Goal: Task Accomplishment & Management: Manage account settings

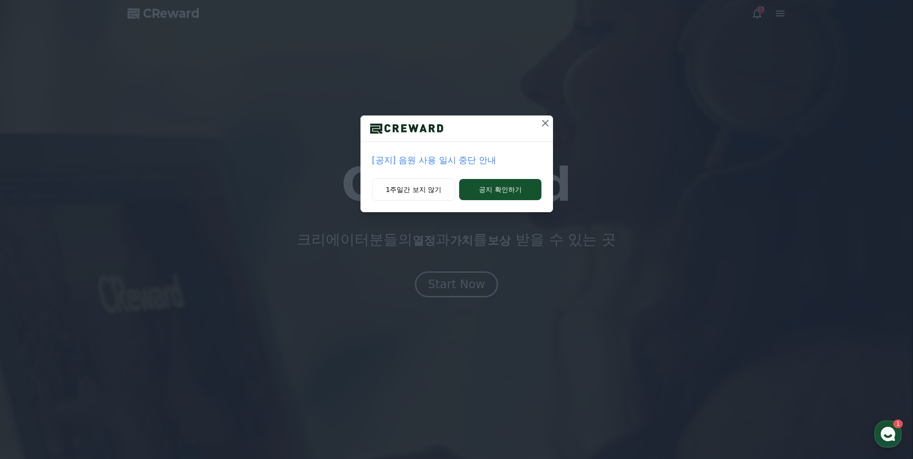
click at [547, 124] on icon at bounding box center [546, 123] width 12 height 12
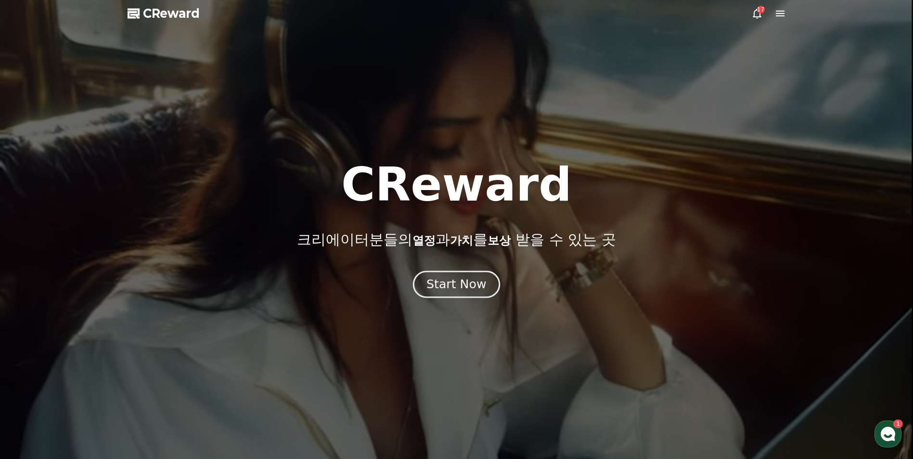
click at [450, 288] on div "Start Now" at bounding box center [456, 284] width 60 height 16
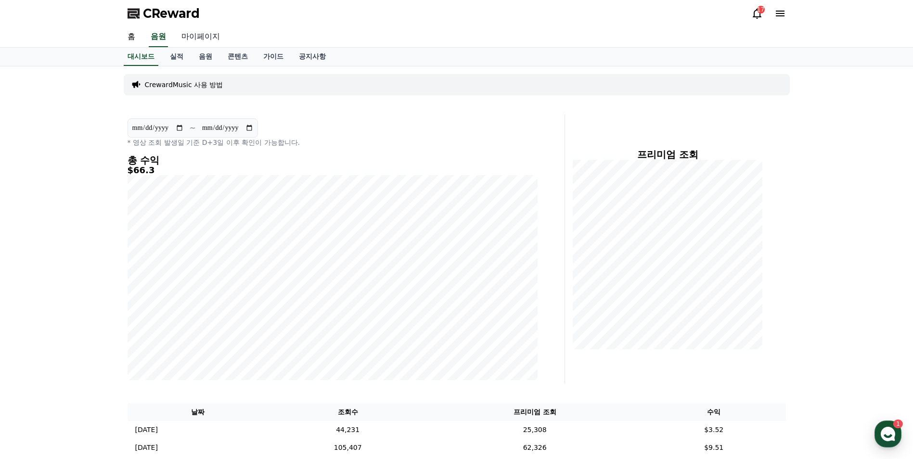
click at [195, 37] on link "마이페이지" at bounding box center [201, 37] width 54 height 20
select select "**********"
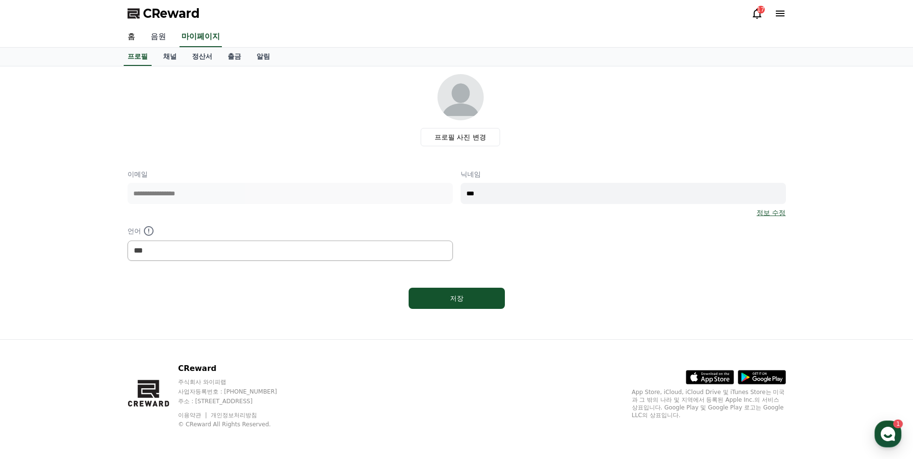
click at [158, 36] on link "음원" at bounding box center [158, 37] width 31 height 20
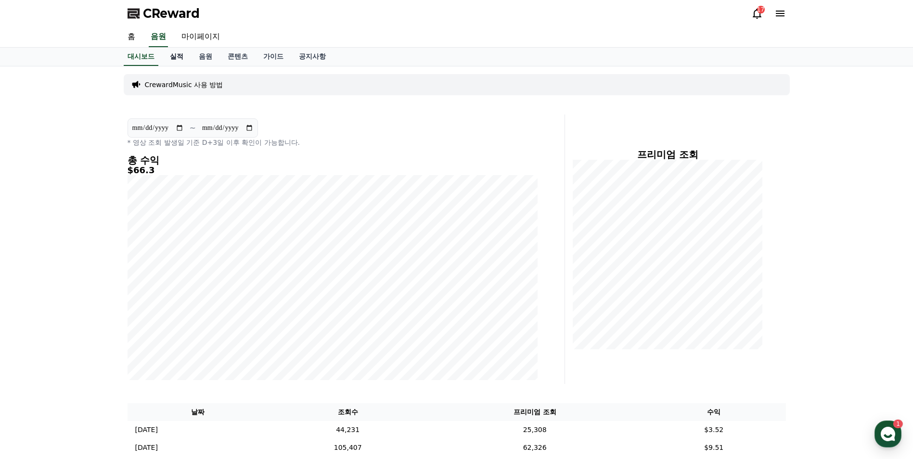
click at [179, 56] on link "실적" at bounding box center [176, 57] width 29 height 18
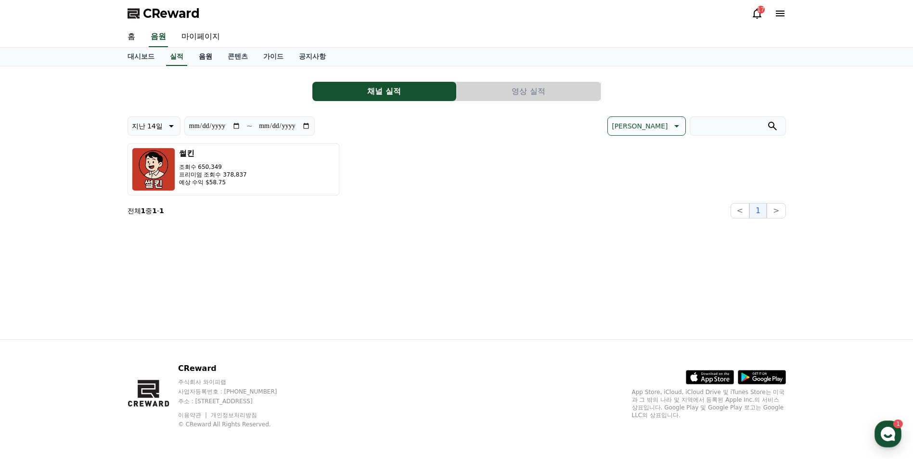
click at [204, 61] on link "음원" at bounding box center [205, 57] width 29 height 18
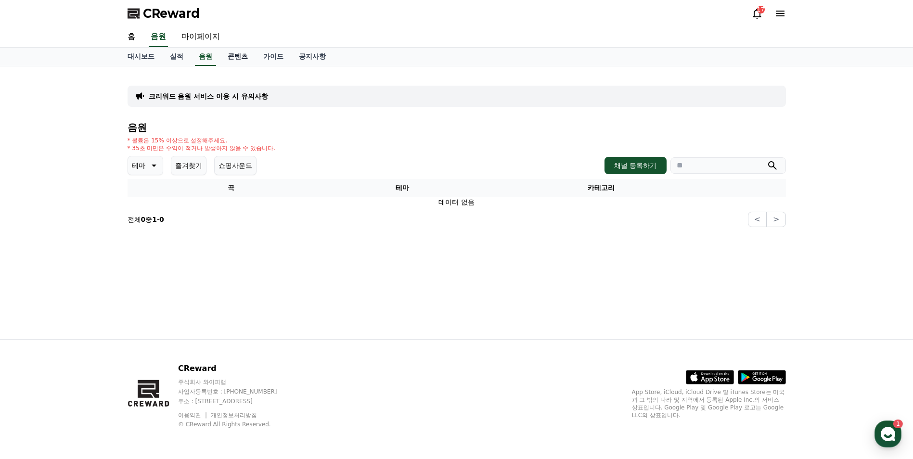
click at [235, 57] on link "콘텐츠" at bounding box center [238, 57] width 36 height 18
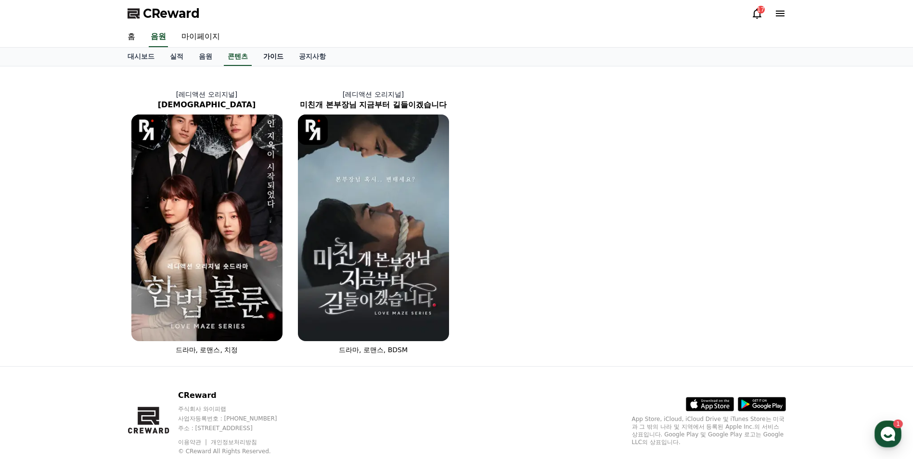
click at [281, 56] on link "가이드" at bounding box center [274, 57] width 36 height 18
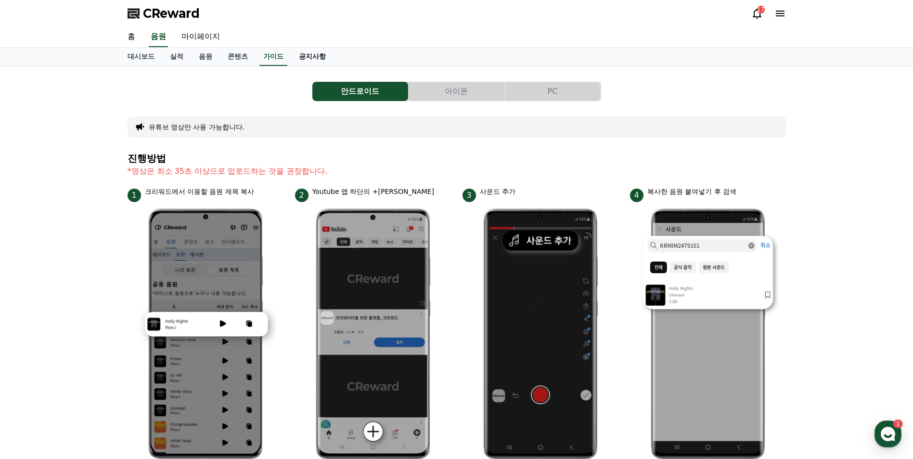
click at [309, 54] on link "공지사항" at bounding box center [312, 57] width 42 height 18
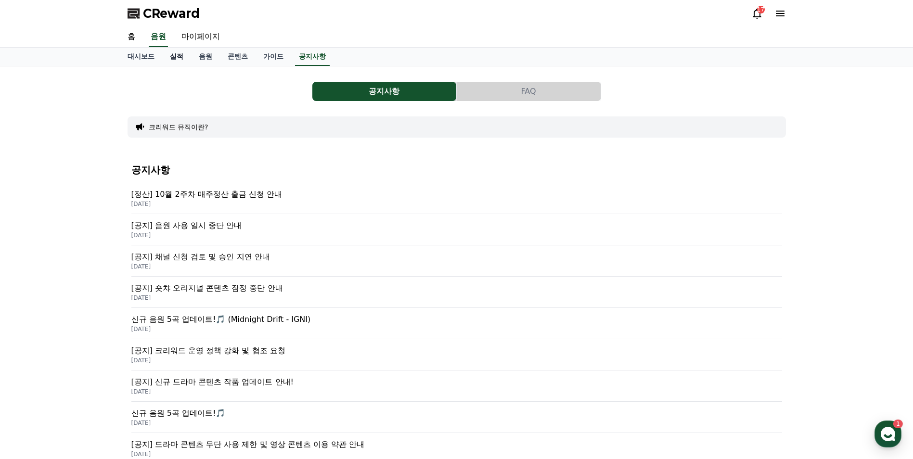
click at [167, 55] on link "실적" at bounding box center [176, 57] width 29 height 18
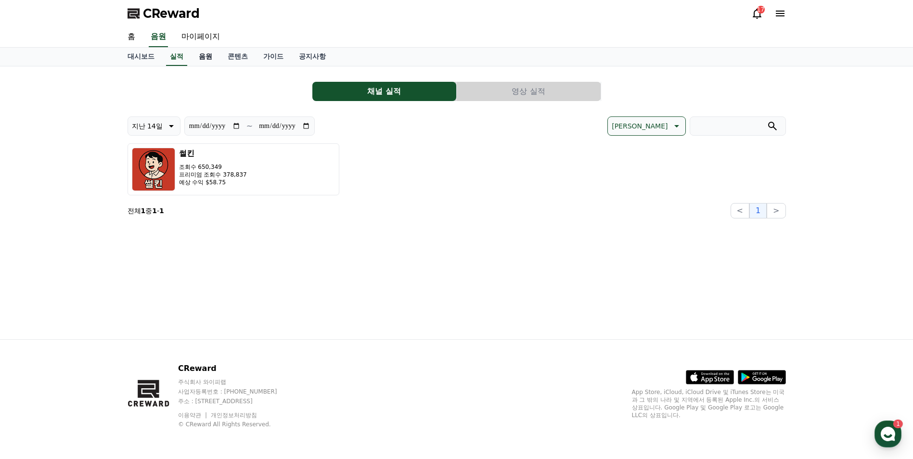
click at [206, 56] on link "음원" at bounding box center [205, 57] width 29 height 18
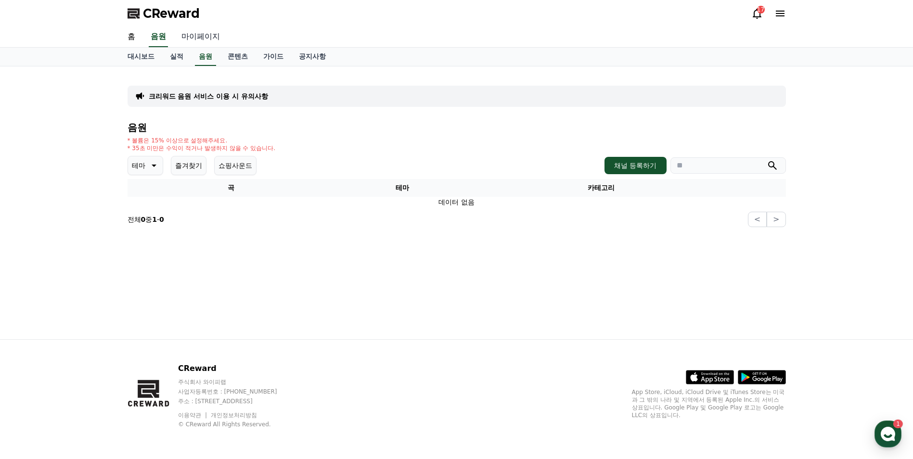
click at [186, 37] on link "마이페이지" at bounding box center [201, 37] width 54 height 20
select select "**********"
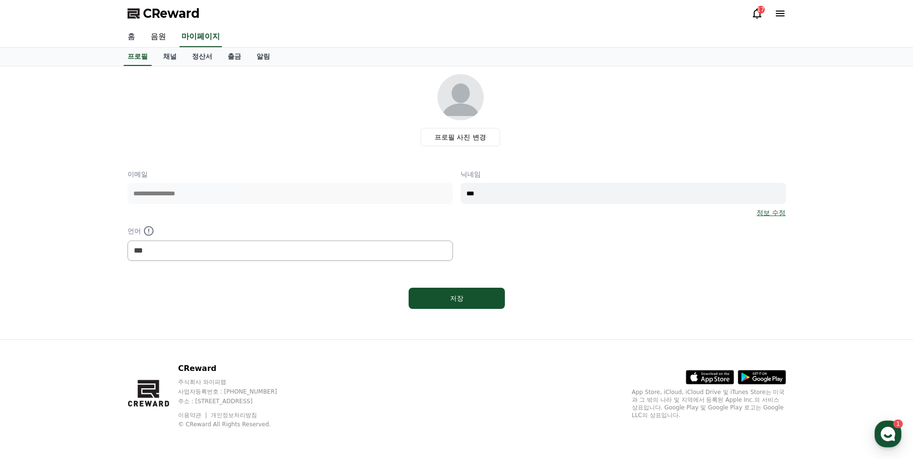
click at [129, 32] on link "홈" at bounding box center [131, 37] width 23 height 20
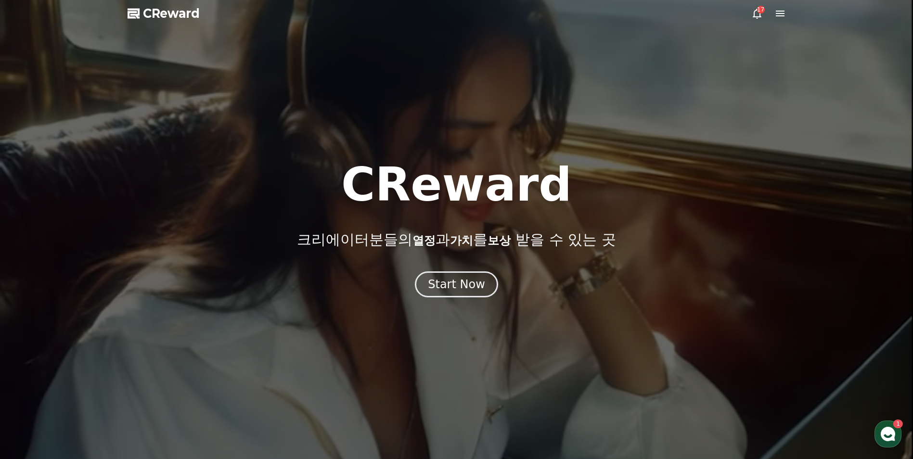
click at [165, 17] on span "CReward" at bounding box center [171, 13] width 57 height 15
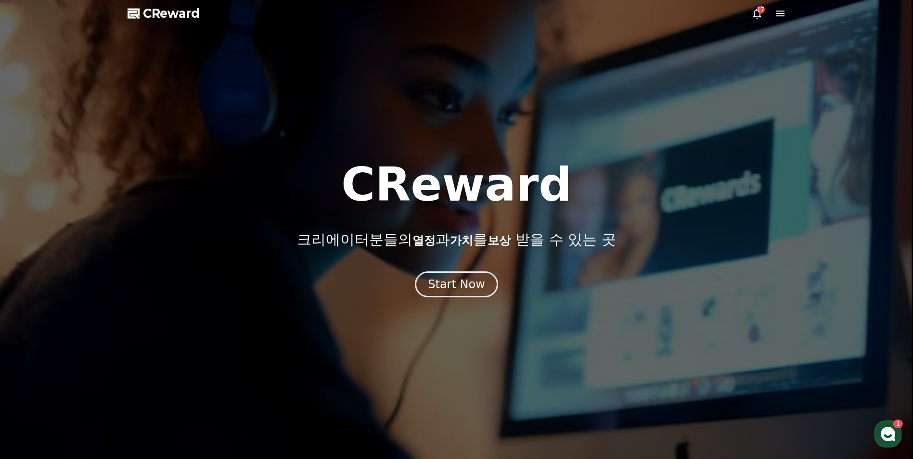
click at [148, 13] on span "CReward" at bounding box center [171, 13] width 57 height 15
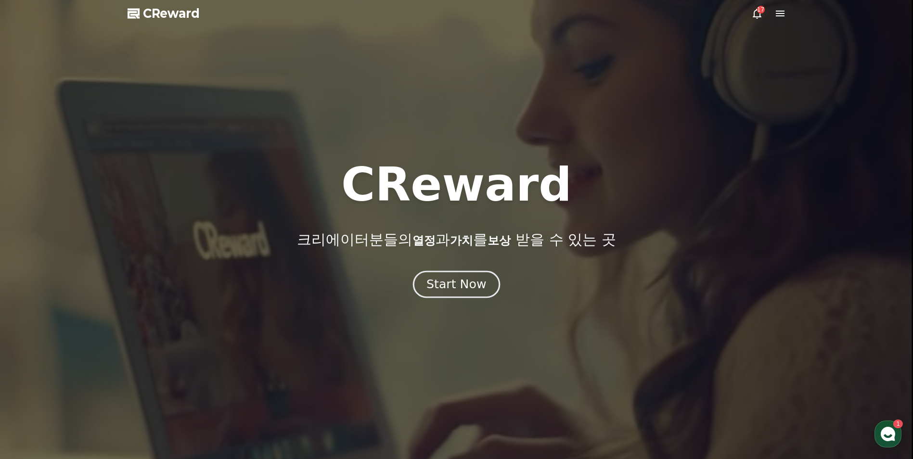
click at [451, 285] on div "Start Now" at bounding box center [456, 284] width 60 height 16
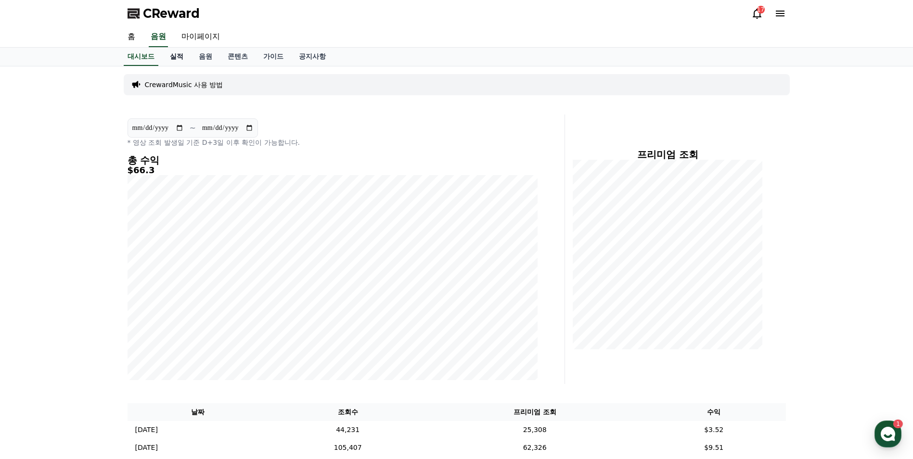
click at [181, 58] on link "실적" at bounding box center [176, 57] width 29 height 18
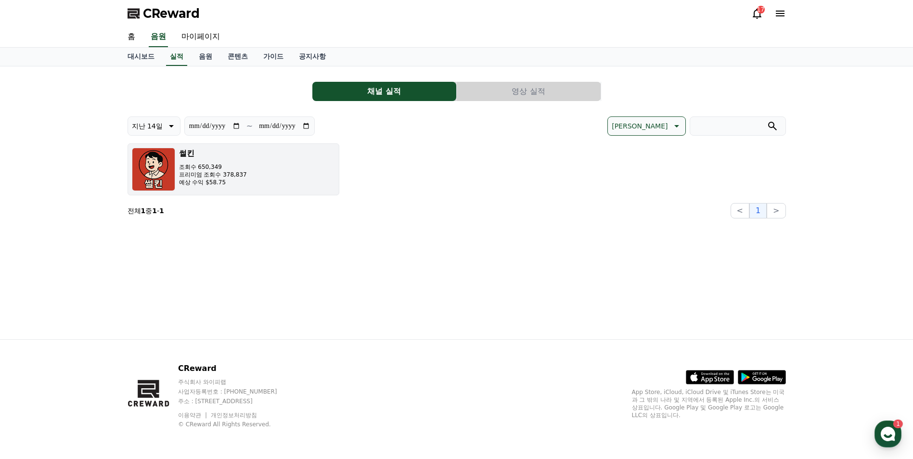
click at [225, 177] on p "프리미엄 조회수 378,837" at bounding box center [213, 175] width 68 height 8
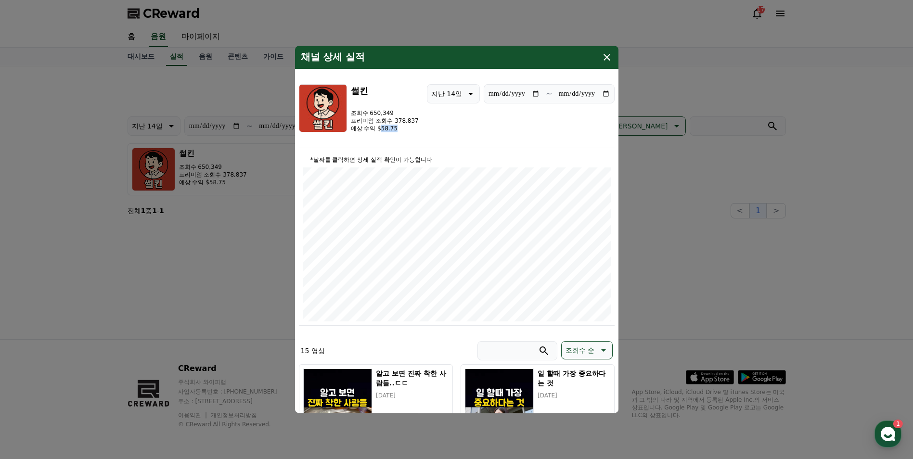
drag, startPoint x: 381, startPoint y: 129, endPoint x: 400, endPoint y: 132, distance: 19.5
click at [400, 132] on p "예상 수익 $58.75" at bounding box center [385, 129] width 68 height 8
drag, startPoint x: 400, startPoint y: 132, endPoint x: 386, endPoint y: 144, distance: 18.8
click at [386, 144] on div "**********" at bounding box center [457, 116] width 316 height 64
drag, startPoint x: 395, startPoint y: 129, endPoint x: 375, endPoint y: 128, distance: 19.8
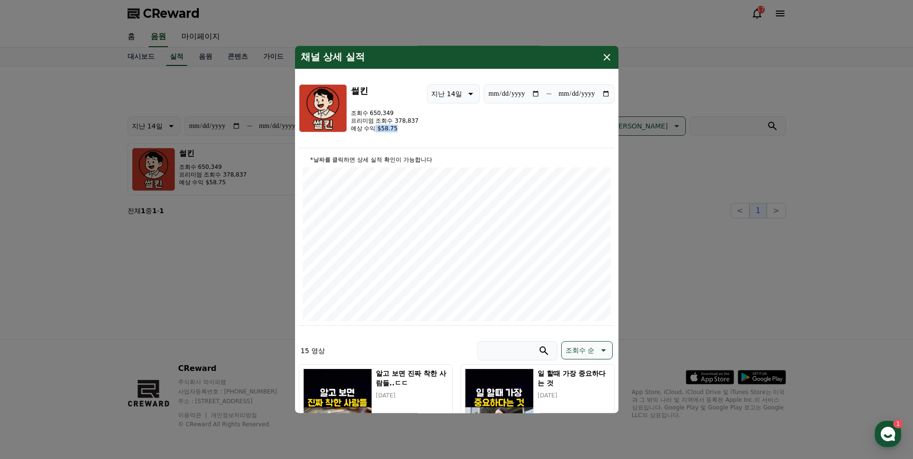
click at [375, 128] on p "예상 수익 $58.75" at bounding box center [385, 129] width 68 height 8
drag, startPoint x: 375, startPoint y: 128, endPoint x: 384, endPoint y: 144, distance: 18.5
click at [384, 144] on div "**********" at bounding box center [457, 116] width 316 height 64
drag, startPoint x: 401, startPoint y: 131, endPoint x: 374, endPoint y: 128, distance: 27.2
click at [374, 128] on p "예상 수익 $58.75" at bounding box center [385, 129] width 68 height 8
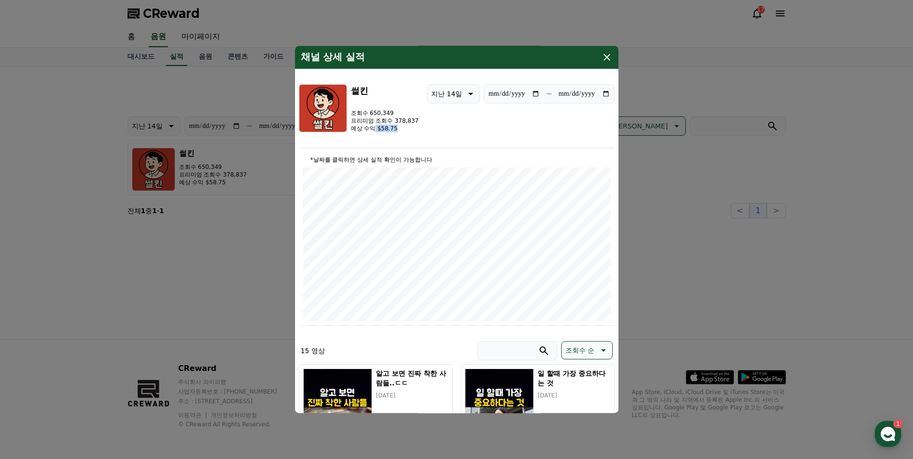
drag, startPoint x: 374, startPoint y: 128, endPoint x: 386, endPoint y: 147, distance: 22.0
click at [386, 147] on div "**********" at bounding box center [457, 116] width 316 height 64
click at [605, 58] on icon "modal" at bounding box center [607, 57] width 7 height 7
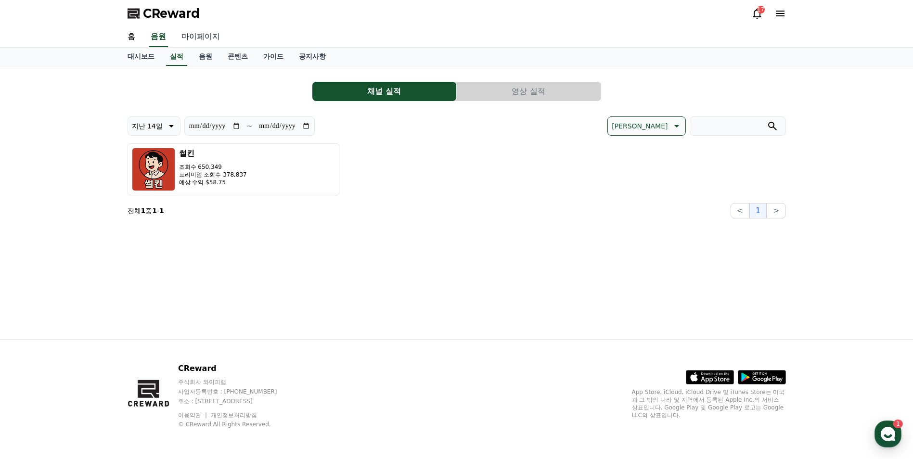
click at [195, 42] on link "마이페이지" at bounding box center [201, 37] width 54 height 20
select select "**********"
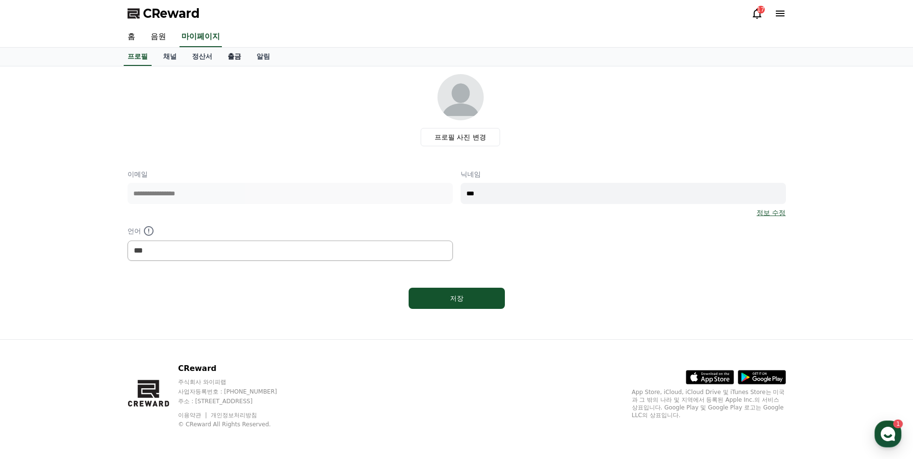
click at [234, 56] on link "출금" at bounding box center [234, 57] width 29 height 18
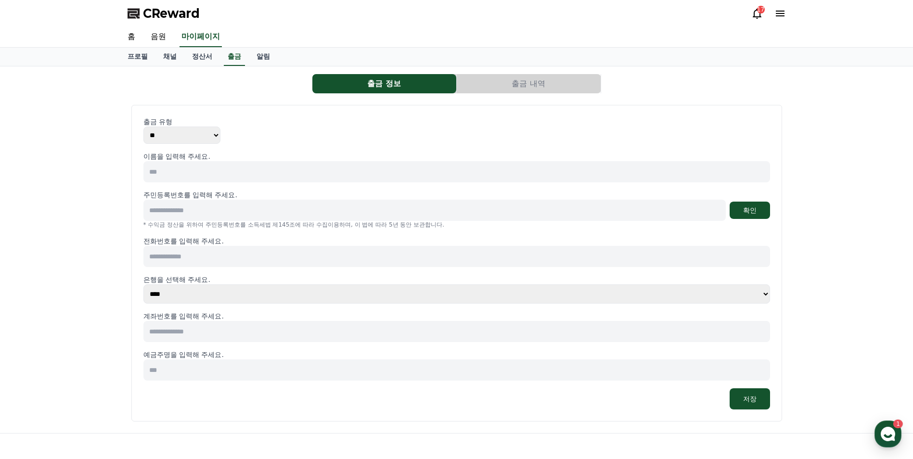
click at [195, 174] on input at bounding box center [456, 171] width 627 height 21
click at [259, 123] on p "출금 유형" at bounding box center [456, 122] width 627 height 10
click at [199, 263] on input at bounding box center [456, 256] width 627 height 21
click at [204, 204] on input at bounding box center [434, 210] width 582 height 21
click at [205, 176] on input at bounding box center [456, 171] width 627 height 21
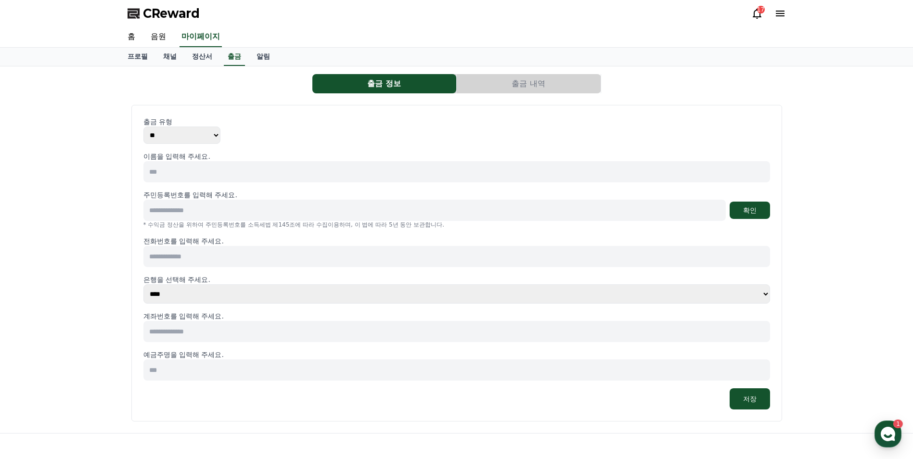
click at [238, 132] on div "출금 유형 ** ***" at bounding box center [456, 130] width 627 height 27
click at [248, 117] on p "출금 유형" at bounding box center [456, 122] width 627 height 10
click at [277, 168] on input at bounding box center [456, 171] width 627 height 21
click at [245, 111] on div "출금 유형 ** *** 이름을 입력해 주세요. 주민등록번호를 입력해 주세요. 확인 * 수익금 정산을 위하여 주민등록번호를 소득세법 제145조에…" at bounding box center [456, 263] width 651 height 317
click at [243, 170] on input at bounding box center [456, 171] width 627 height 21
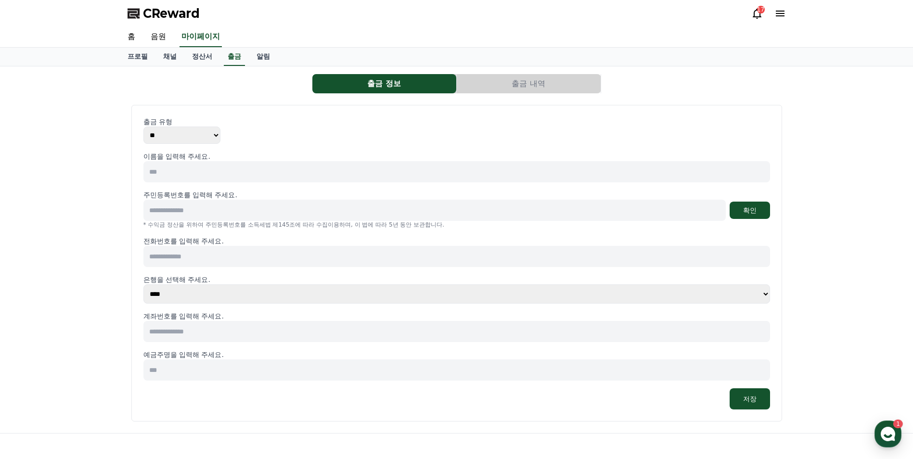
type input "*"
type input "***"
type input "**********"
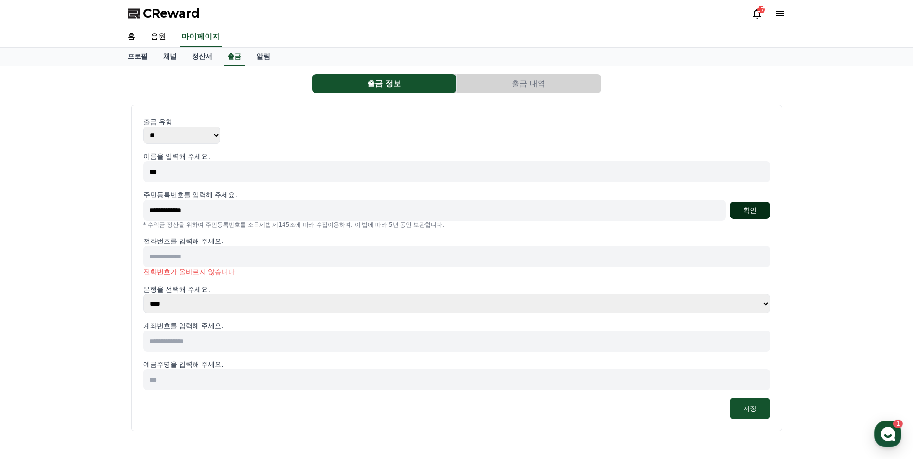
click at [747, 214] on button "확인" at bounding box center [750, 210] width 40 height 17
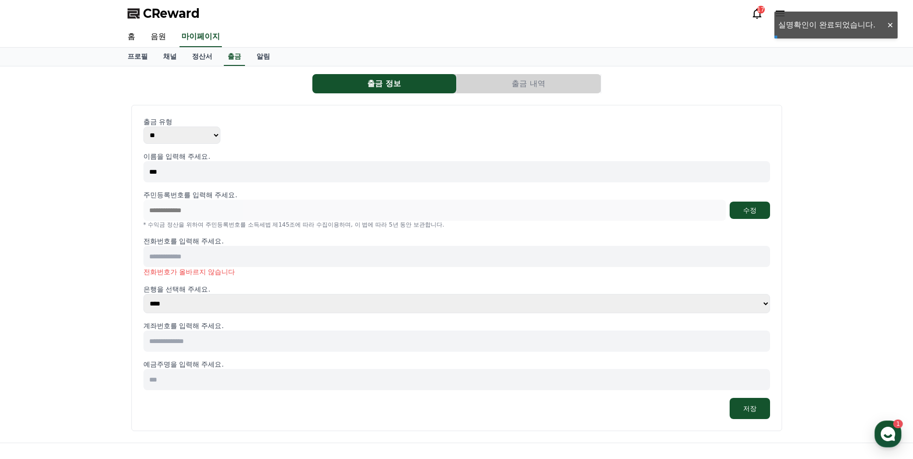
click at [206, 252] on input at bounding box center [456, 256] width 627 height 21
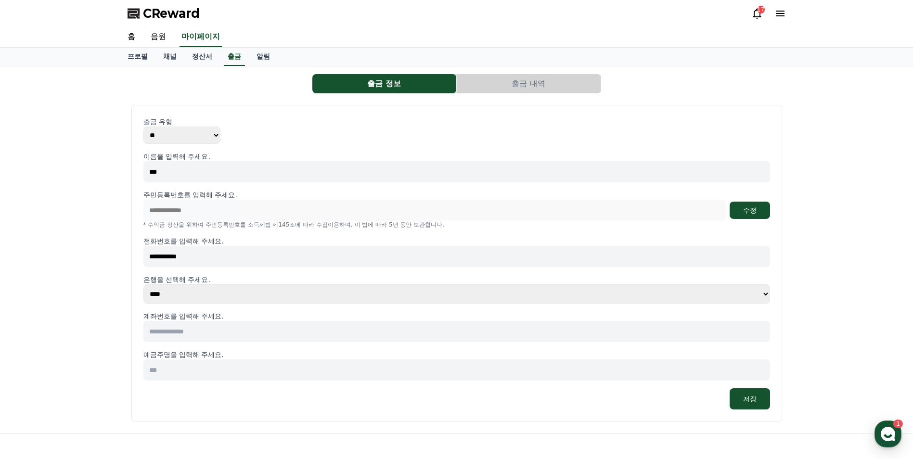
type input "**********"
click at [188, 290] on select "**** **** **** **** **** **** **** ** ** ** ** **** *** **** **** *****" at bounding box center [456, 293] width 627 height 19
select select "********"
click at [143, 284] on select "**** **** **** **** **** **** **** ** ** ** ** **** *** **** **** *****" at bounding box center [456, 293] width 627 height 19
click at [168, 323] on input at bounding box center [456, 331] width 627 height 21
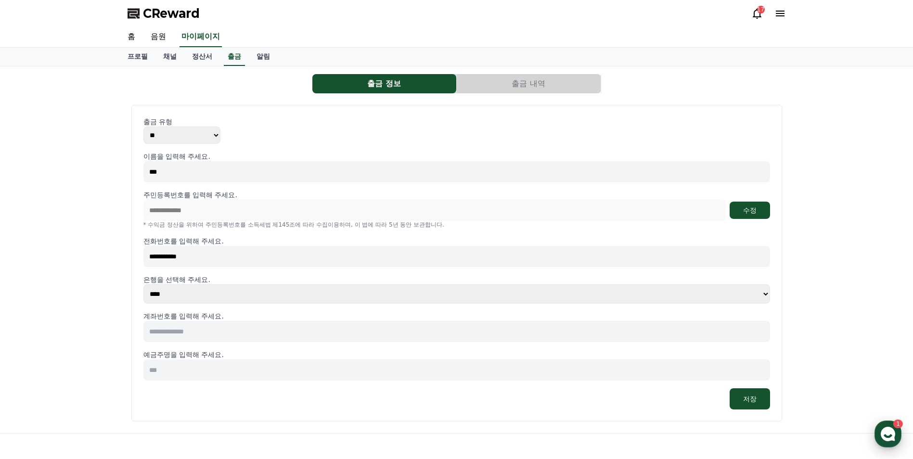
click at [892, 432] on use "button" at bounding box center [888, 434] width 14 height 14
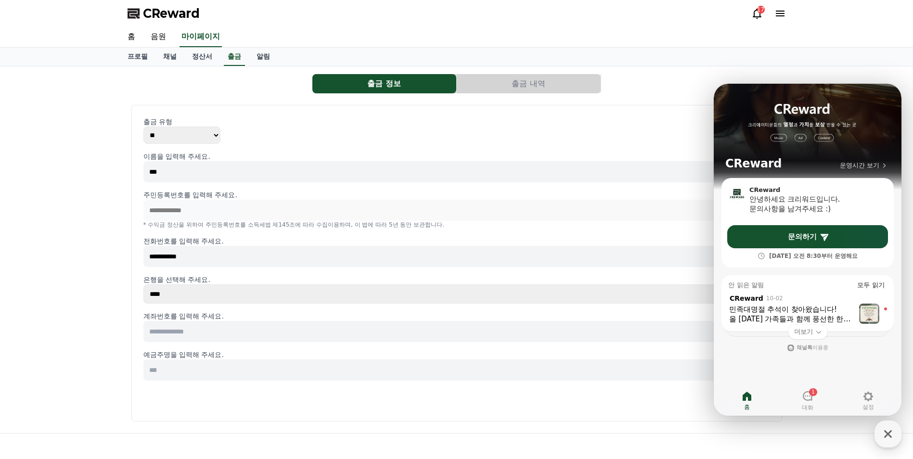
click at [796, 310] on div "상담 시작하기 , from CReward 10-02 , message: 민족대명절 추석이 찾아왔습니다! 올 [DATE] 가족들과 함께 풍선한 …" at bounding box center [807, 313] width 172 height 47
click at [827, 360] on div "[크리워드] 채널이 승인되었습니다." at bounding box center [812, 358] width 119 height 10
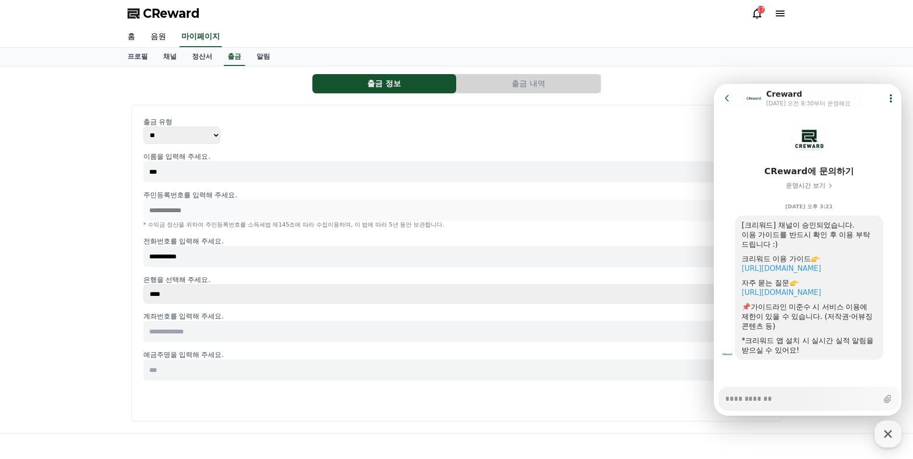
scroll to position [30, 0]
click at [888, 425] on div "button" at bounding box center [888, 434] width 27 height 27
type textarea "*"
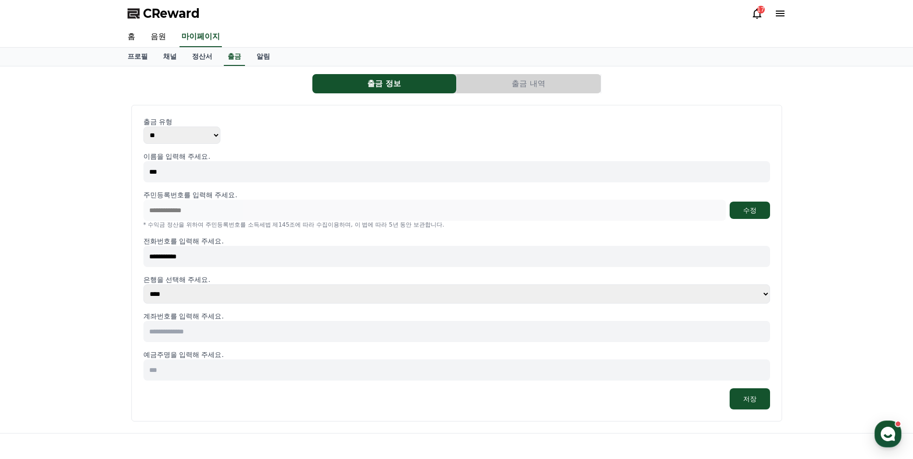
click at [189, 328] on input at bounding box center [456, 331] width 627 height 21
type input "**********"
click at [200, 370] on input at bounding box center [456, 370] width 627 height 21
type input "*"
type input "***"
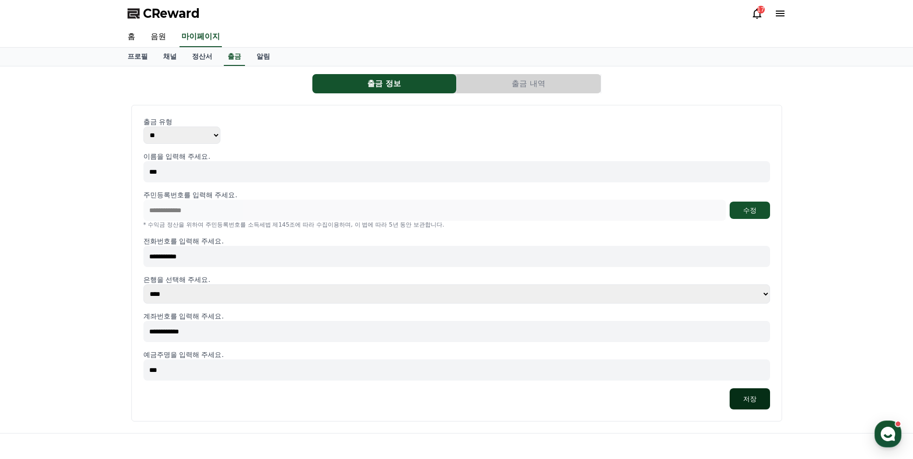
click at [761, 403] on button "저장" at bounding box center [750, 398] width 40 height 21
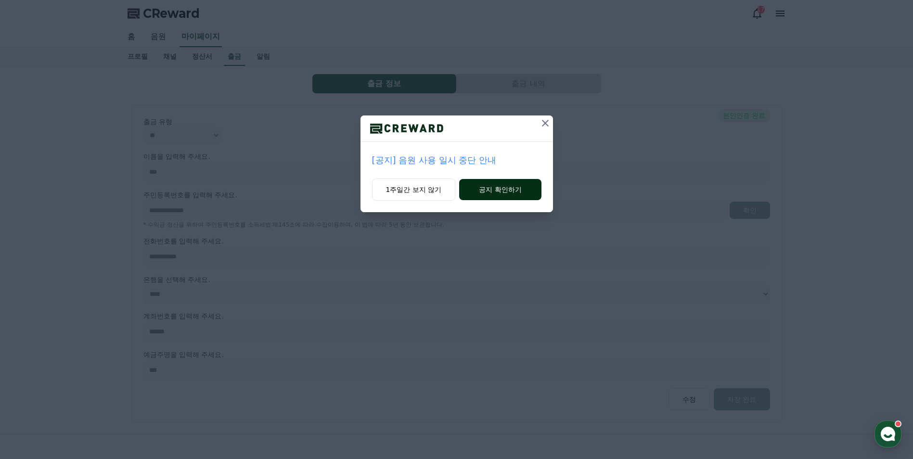
click at [494, 188] on button "공지 확인하기" at bounding box center [500, 189] width 82 height 21
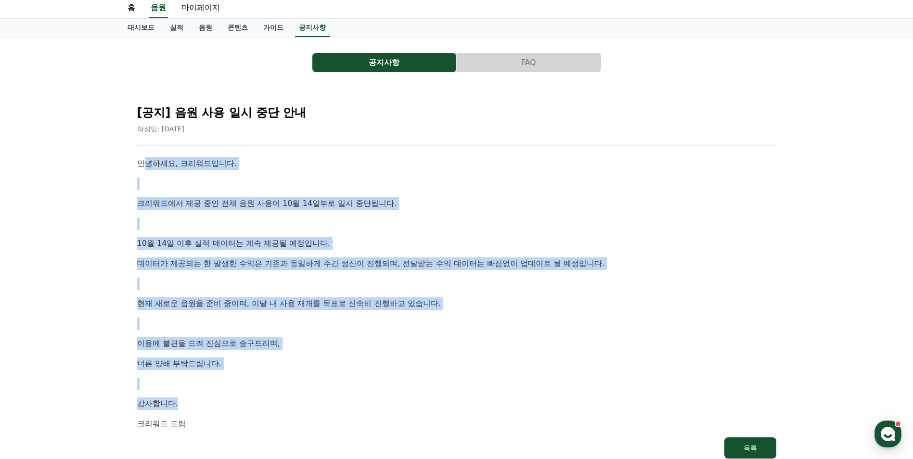
scroll to position [160, 0]
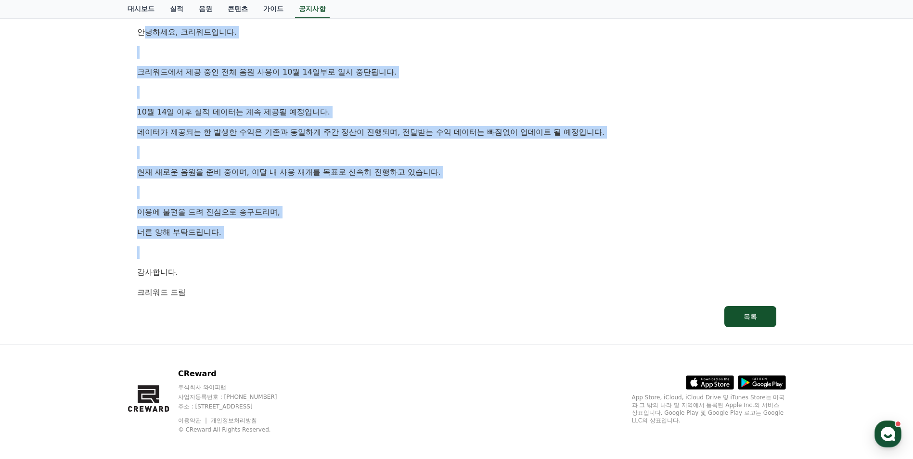
drag, startPoint x: 145, startPoint y: 195, endPoint x: 367, endPoint y: 256, distance: 230.0
click at [367, 256] on div "안녕하세요, 크리워드입니다. 크리워드에서 제공 중인 전체 음원 사용이 10월 14일부로 일시 중단됩니다. 10월 14일 이후 실적 데이터는 계…" at bounding box center [456, 162] width 639 height 272
click at [367, 256] on p at bounding box center [456, 252] width 639 height 13
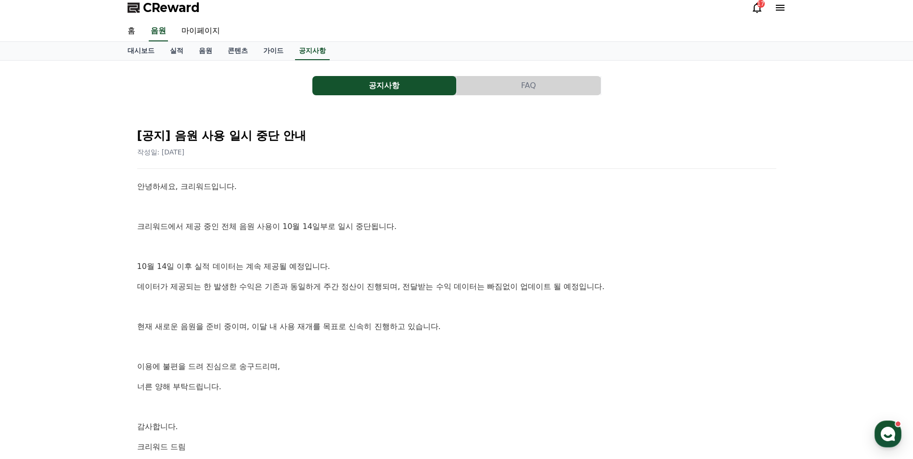
scroll to position [0, 0]
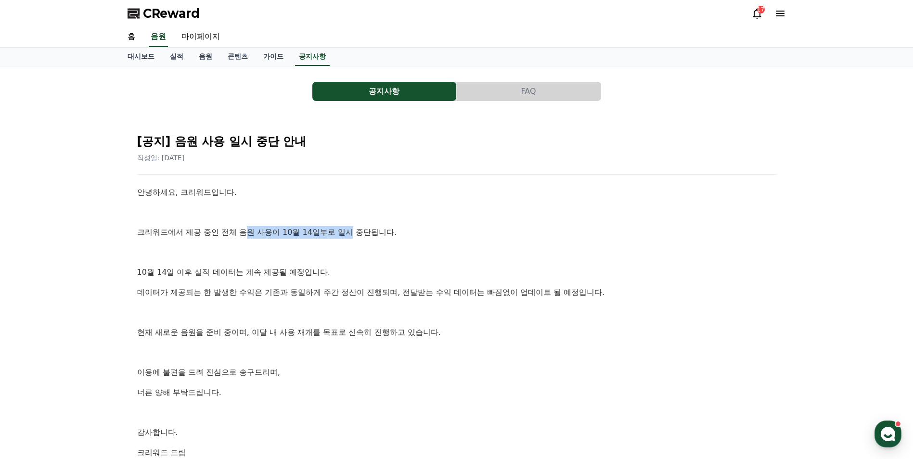
drag, startPoint x: 249, startPoint y: 232, endPoint x: 349, endPoint y: 231, distance: 99.6
click at [349, 231] on p "크리워드에서 제공 중인 전체 음원 사용이 10월 14일부로 일시 중단됩니다." at bounding box center [456, 232] width 639 height 13
click at [348, 232] on p "크리워드에서 제공 중인 전체 음원 사용이 10월 14일부로 일시 중단됩니다." at bounding box center [456, 232] width 639 height 13
click at [283, 236] on p "크리워드에서 제공 중인 전체 음원 사용이 10월 14일부로 일시 중단됩니다." at bounding box center [456, 232] width 639 height 13
drag, startPoint x: 283, startPoint y: 232, endPoint x: 318, endPoint y: 235, distance: 35.7
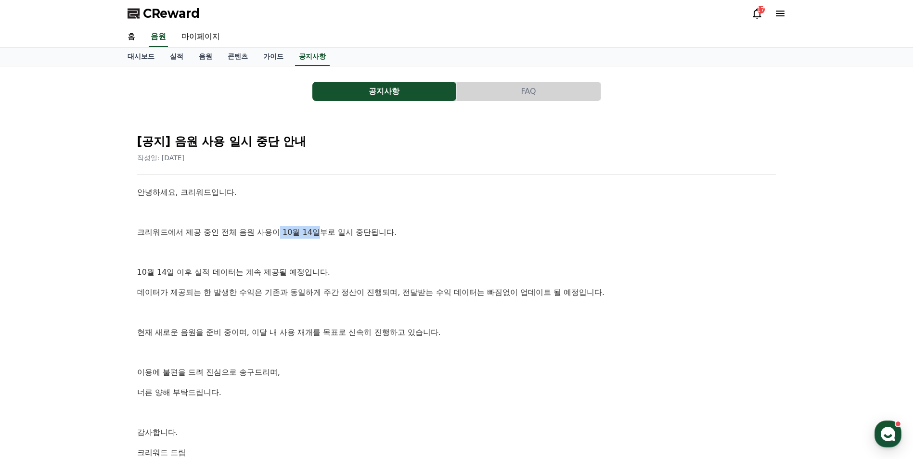
click at [318, 235] on p "크리워드에서 제공 중인 전체 음원 사용이 10월 14일부로 일시 중단됩니다." at bounding box center [456, 232] width 639 height 13
drag, startPoint x: 318, startPoint y: 235, endPoint x: 295, endPoint y: 232, distance: 23.8
click at [295, 232] on p "크리워드에서 제공 중인 전체 음원 사용이 10월 14일부로 일시 중단됩니다." at bounding box center [456, 232] width 639 height 13
click at [284, 232] on p "크리워드에서 제공 중인 전체 음원 사용이 10월 14일부로 일시 중단됩니다." at bounding box center [456, 232] width 639 height 13
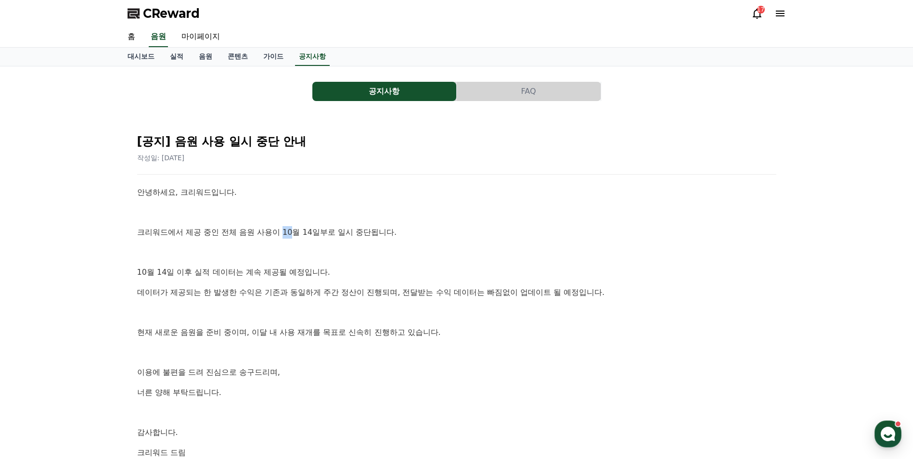
click at [286, 233] on p "크리워드에서 제공 중인 전체 음원 사용이 10월 14일부로 일시 중단됩니다." at bounding box center [456, 232] width 639 height 13
drag, startPoint x: 317, startPoint y: 234, endPoint x: 303, endPoint y: 228, distance: 15.7
click at [316, 234] on p "크리워드에서 제공 중인 전체 음원 사용이 10월 14일부로 일시 중단됩니다." at bounding box center [456, 232] width 639 height 13
click at [208, 35] on link "마이페이지" at bounding box center [201, 37] width 54 height 20
select select "**********"
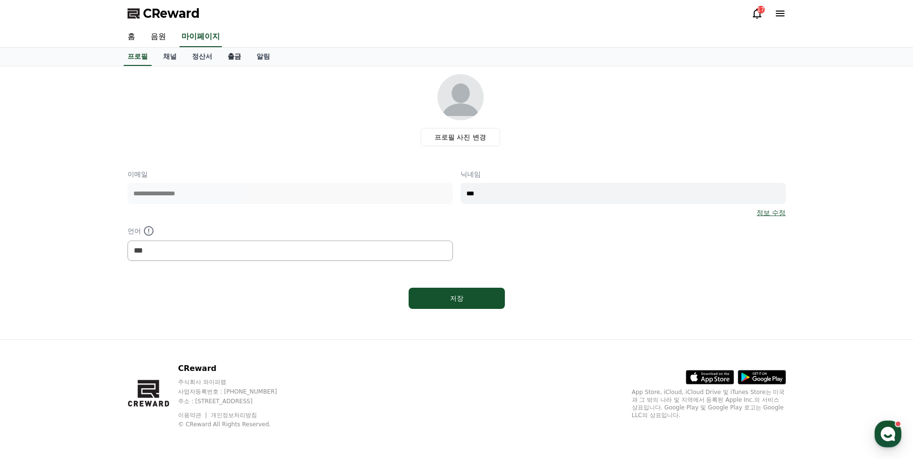
click at [236, 58] on link "출금" at bounding box center [234, 57] width 29 height 18
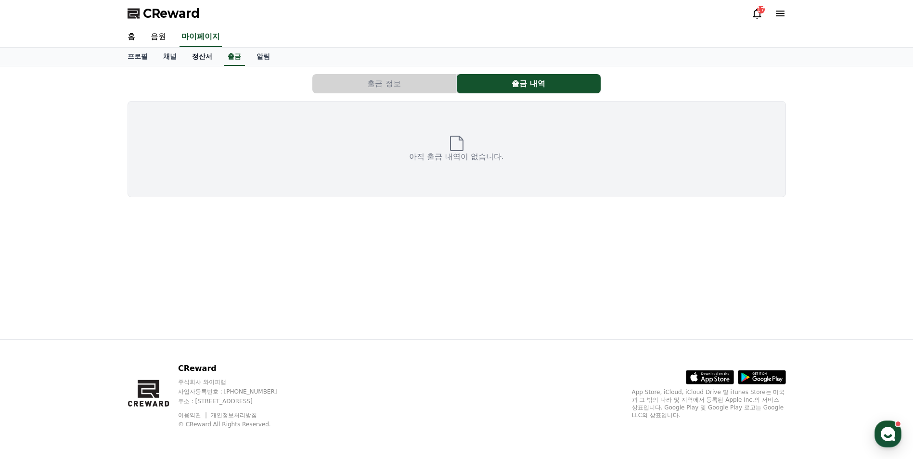
click at [200, 57] on link "정산서" at bounding box center [202, 57] width 36 height 18
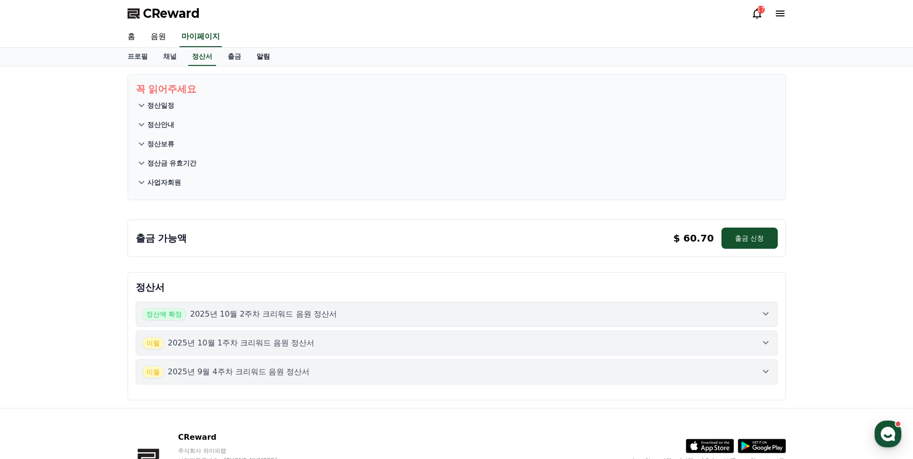
click at [259, 56] on link "알림" at bounding box center [263, 57] width 29 height 18
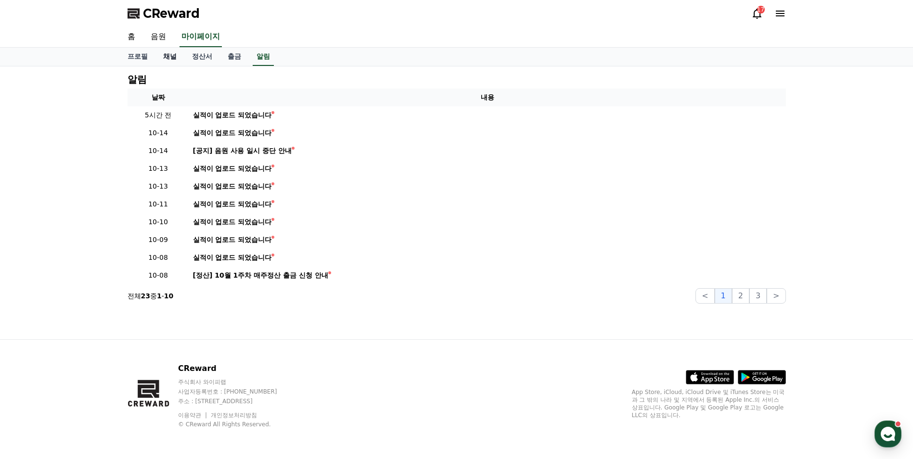
click at [175, 57] on link "채널" at bounding box center [169, 57] width 29 height 18
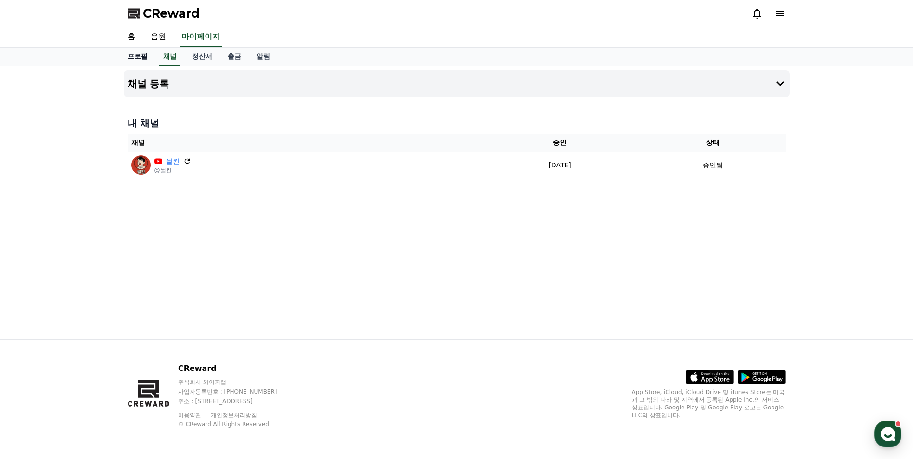
click at [135, 58] on link "프로필" at bounding box center [138, 57] width 36 height 18
select select "**********"
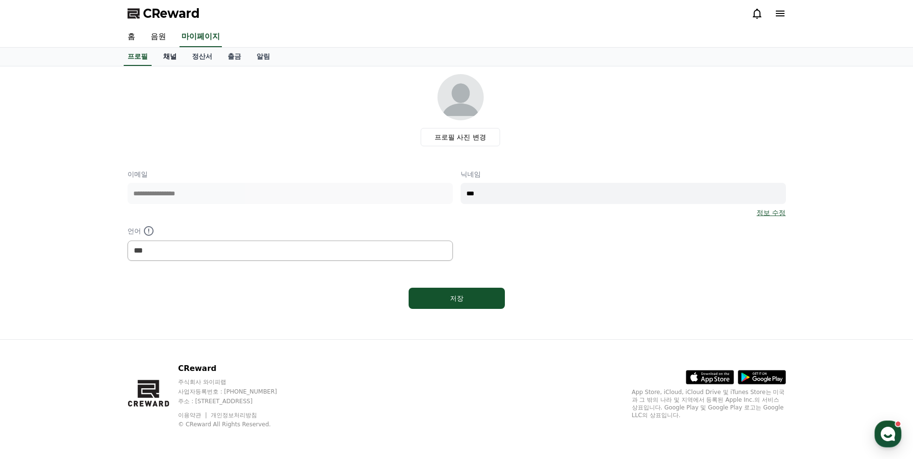
click at [162, 57] on link "채널" at bounding box center [169, 57] width 29 height 18
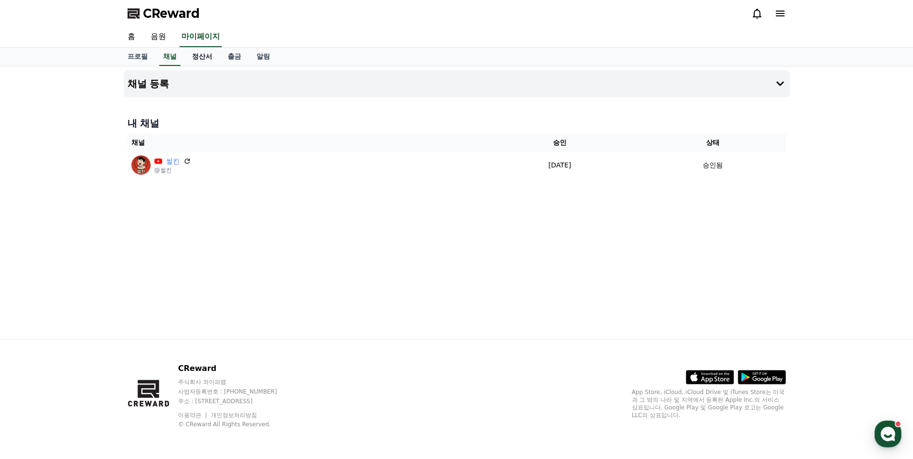
click at [202, 58] on link "정산서" at bounding box center [202, 57] width 36 height 18
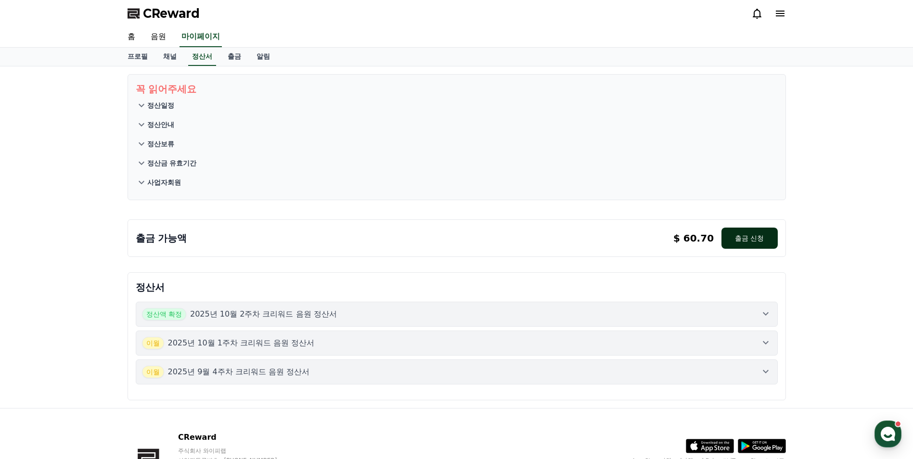
click at [760, 232] on button "출금 신청" at bounding box center [749, 238] width 56 height 21
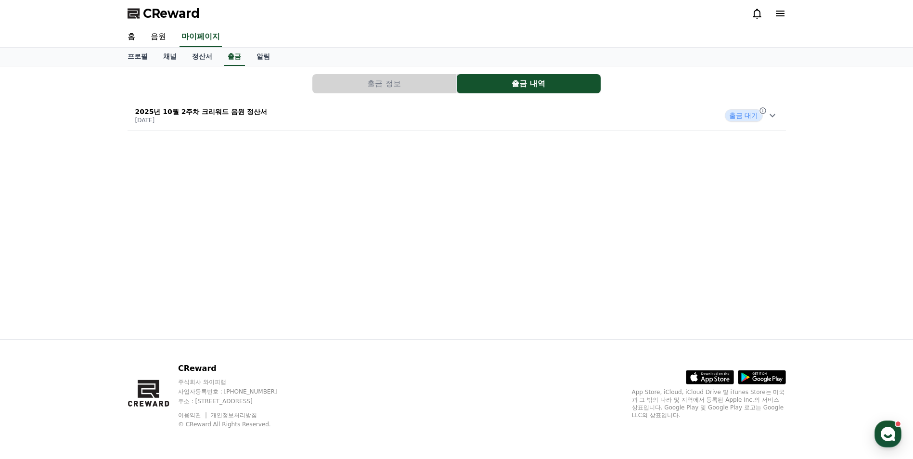
click at [221, 119] on p "2025-10-15" at bounding box center [201, 120] width 132 height 8
click at [220, 118] on p "2025-10-15" at bounding box center [201, 120] width 132 height 8
click at [209, 117] on p "2025-10-15" at bounding box center [201, 120] width 132 height 8
click at [220, 119] on p "[DATE]" at bounding box center [201, 120] width 132 height 8
click at [260, 60] on link "알림" at bounding box center [263, 57] width 29 height 18
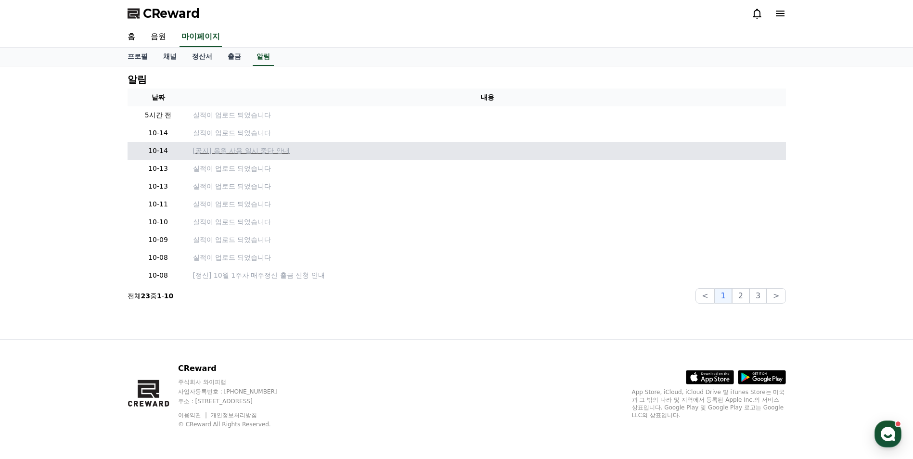
click at [243, 147] on p "[공지] 음원 사용 일시 중단 안내" at bounding box center [487, 151] width 589 height 10
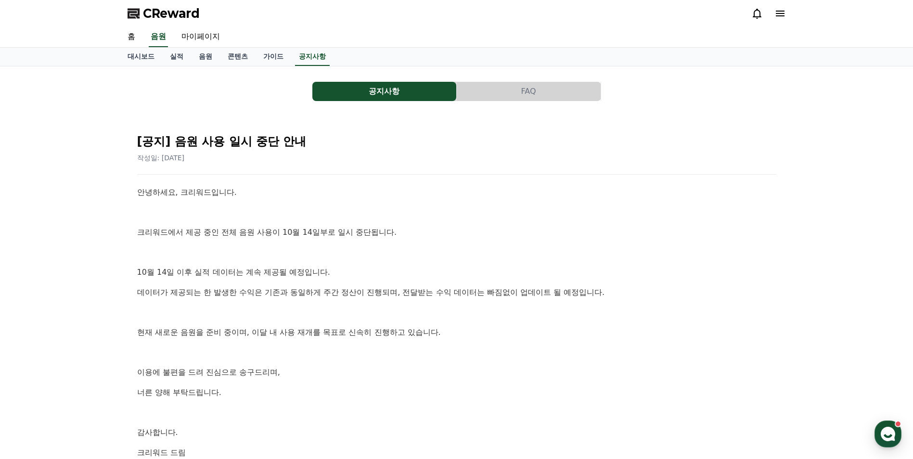
drag, startPoint x: 167, startPoint y: 205, endPoint x: 297, endPoint y: 258, distance: 140.8
click at [297, 258] on div "안녕하세요, 크리워드입니다. 크리워드에서 제공 중인 전체 음원 사용이 10월 14일부로 일시 중단됩니다. 10월 14일 이후 실적 데이터는 계…" at bounding box center [456, 322] width 639 height 272
drag, startPoint x: 297, startPoint y: 258, endPoint x: 285, endPoint y: 263, distance: 13.1
click at [291, 258] on p at bounding box center [456, 252] width 639 height 13
click at [239, 274] on p "10월 14일 이후 실적 데이터는 계속 제공될 예정입니다." at bounding box center [456, 272] width 639 height 13
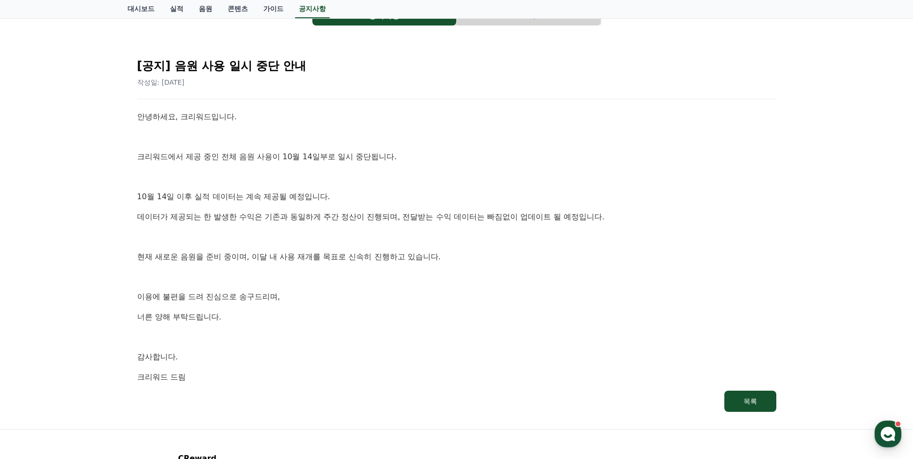
scroll to position [80, 0]
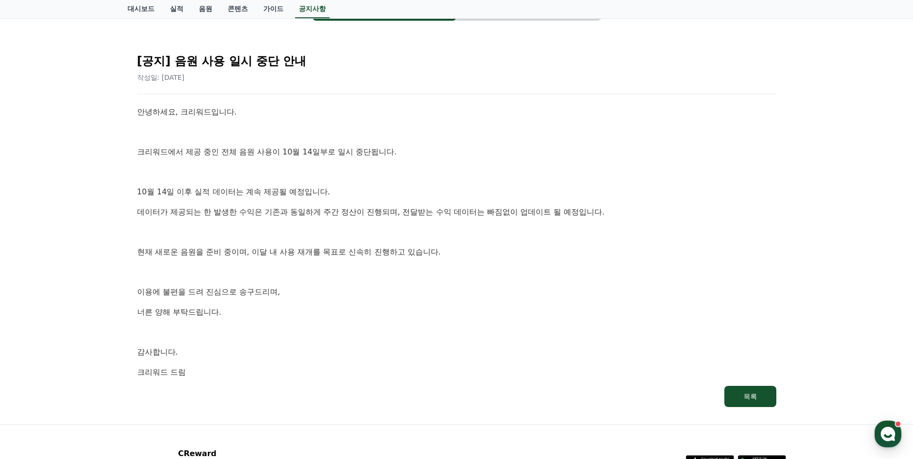
click at [183, 287] on p "이용에 불편을 드려 진심으로 송구드리며," at bounding box center [456, 292] width 639 height 13
click at [154, 294] on p "이용에 불편을 드려 진심으로 송구드리며," at bounding box center [456, 292] width 639 height 13
click at [153, 285] on div "안녕하세요, 크리워드입니다. 크리워드에서 제공 중인 전체 음원 사용이 10월 14일부로 일시 중단됩니다. 10월 14일 이후 실적 데이터는 계…" at bounding box center [456, 242] width 639 height 272
click at [183, 235] on p at bounding box center [456, 232] width 639 height 13
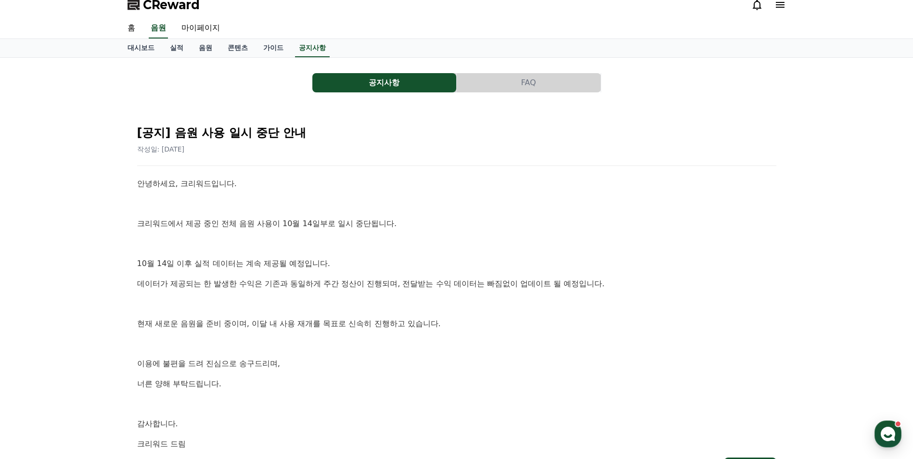
scroll to position [0, 0]
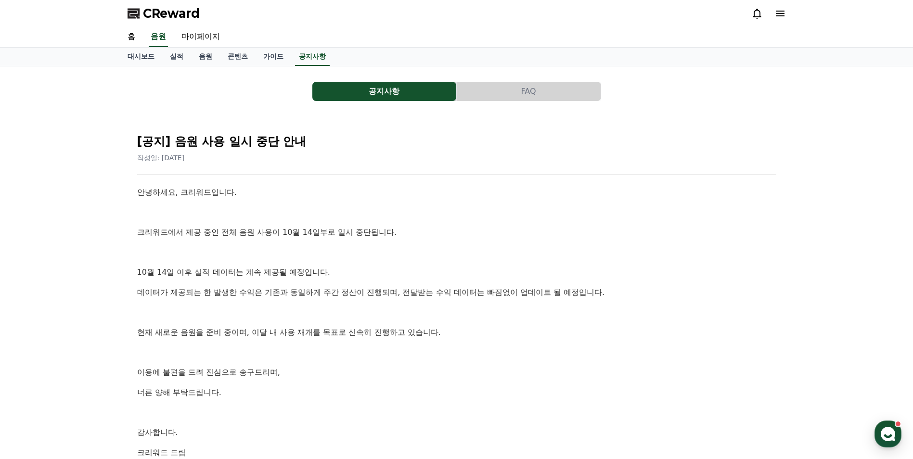
drag, startPoint x: 226, startPoint y: 283, endPoint x: 303, endPoint y: 308, distance: 80.2
click at [302, 308] on div "안녕하세요, 크리워드입니다. 크리워드에서 제공 중인 전체 음원 사용이 10월 14일부로 일시 중단됩니다. 10월 14일 이후 실적 데이터는 계…" at bounding box center [456, 322] width 639 height 272
click at [220, 294] on p "데이터가 제공되는 한 발생한 수익은 기존과 동일하게 주간 정산이 진행되며, 전달받는 수익 데이터는 빠짐없이 업데이트 될 예정입니다." at bounding box center [456, 292] width 639 height 13
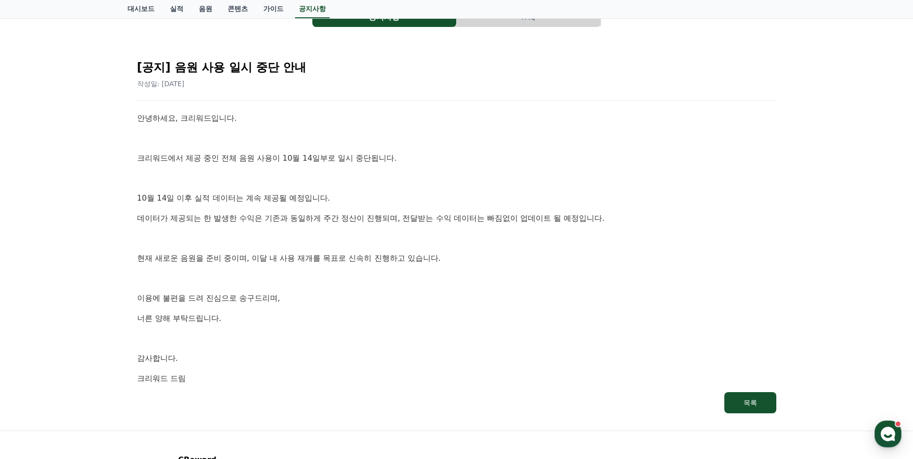
scroll to position [80, 0]
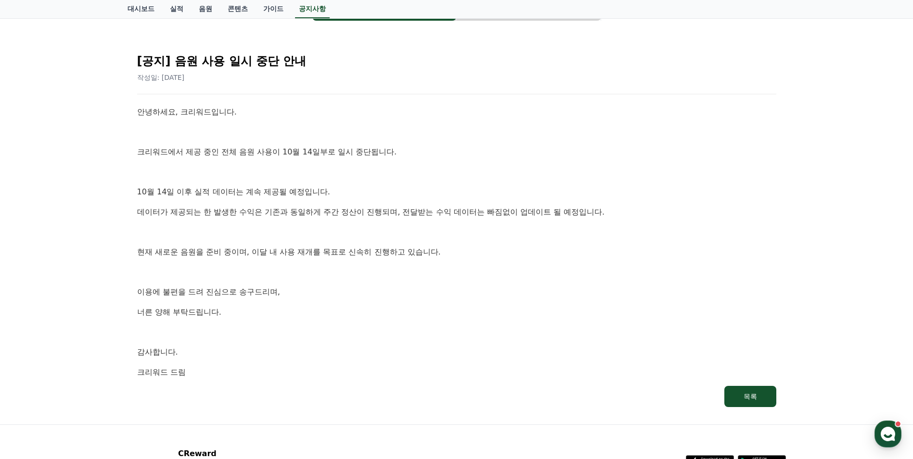
click at [206, 208] on p "데이터가 제공되는 한 발생한 수익은 기존과 동일하게 주간 정산이 진행되며, 전달받는 수익 데이터는 빠짐없이 업데이트 될 예정입니다." at bounding box center [456, 212] width 639 height 13
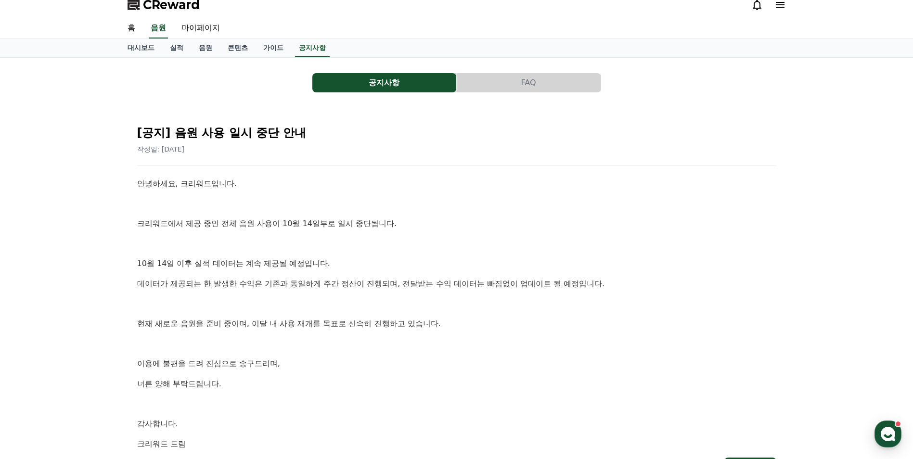
scroll to position [0, 0]
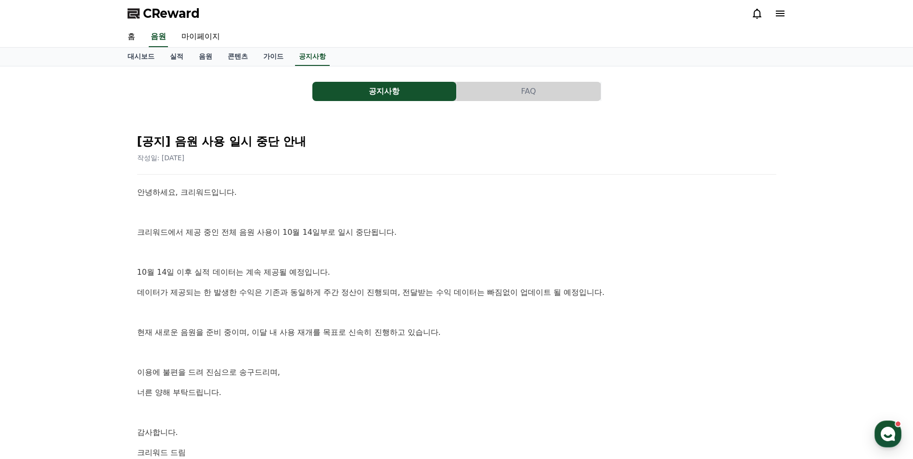
drag, startPoint x: 128, startPoint y: 190, endPoint x: 454, endPoint y: 253, distance: 332.5
click at [454, 254] on div "[공지] 음원 사용 일시 중단 안내 작성일: 2025-10-14 안녕하세요, 크리워드입니다. 크리워드에서 제공 중인 전체 음원 사용이 10월 …" at bounding box center [457, 306] width 658 height 381
drag, startPoint x: 454, startPoint y: 253, endPoint x: 451, endPoint y: 242, distance: 11.4
click at [453, 243] on div "안녕하세요, 크리워드입니다. 크리워드에서 제공 중인 전체 음원 사용이 10월 14일부로 일시 중단됩니다. 10월 14일 이후 실적 데이터는 계…" at bounding box center [456, 322] width 639 height 272
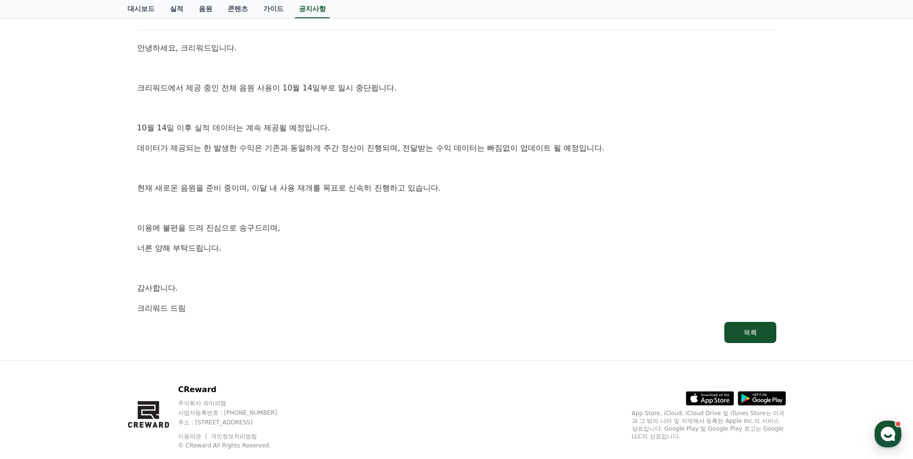
scroll to position [166, 0]
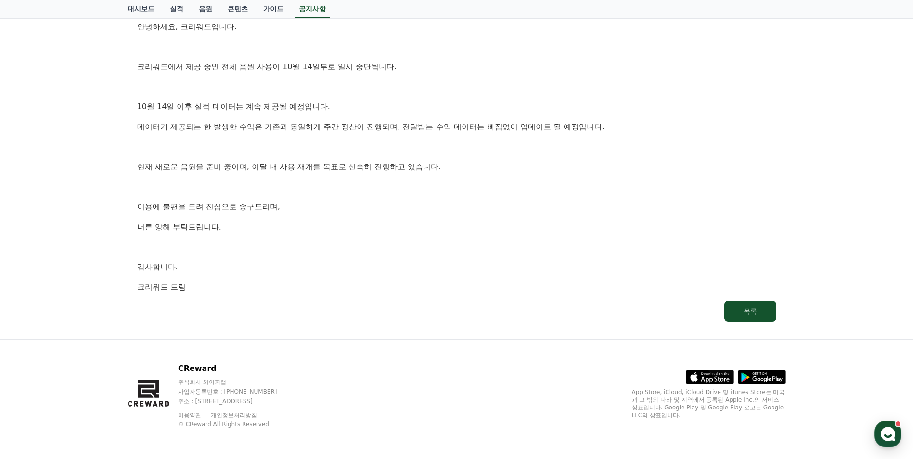
drag, startPoint x: 252, startPoint y: 260, endPoint x: 248, endPoint y: 265, distance: 6.2
click at [250, 261] on div "안녕하세요, 크리워드입니다. 크리워드에서 제공 중인 전체 음원 사용이 10월 14일부로 일시 중단됩니다. 10월 14일 이후 실적 데이터는 계…" at bounding box center [456, 157] width 639 height 272
drag, startPoint x: 242, startPoint y: 292, endPoint x: 167, endPoint y: 180, distance: 135.2
click at [167, 180] on div "안녕하세요, 크리워드입니다. 크리워드에서 제공 중인 전체 음원 사용이 10월 14일부로 일시 중단됩니다. 10월 14일 이후 실적 데이터는 계…" at bounding box center [456, 157] width 639 height 272
